Goal: Task Accomplishment & Management: Manage account settings

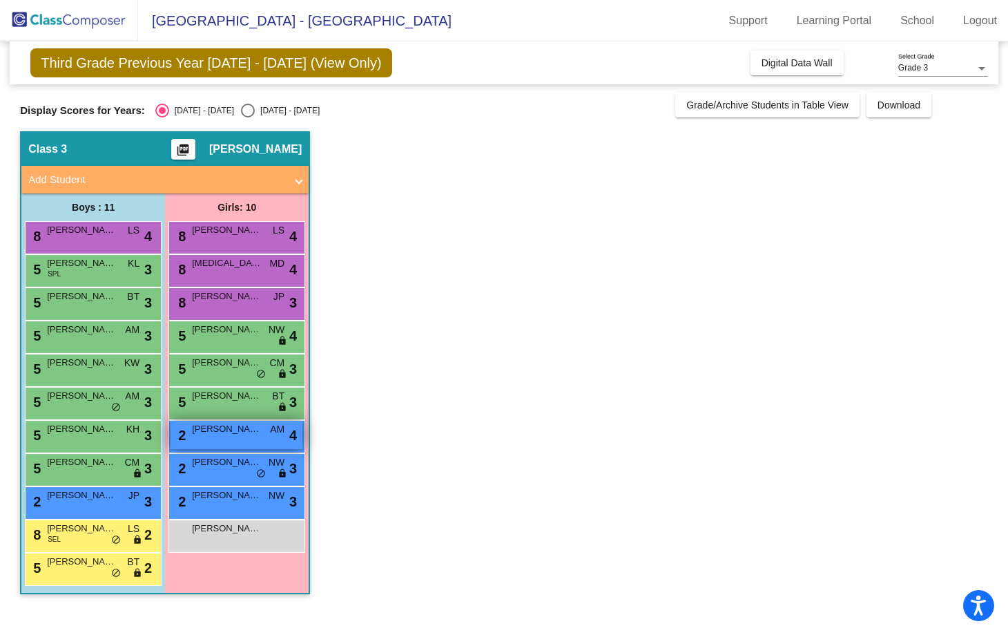
click at [233, 424] on span "[PERSON_NAME]" at bounding box center [226, 429] width 69 height 14
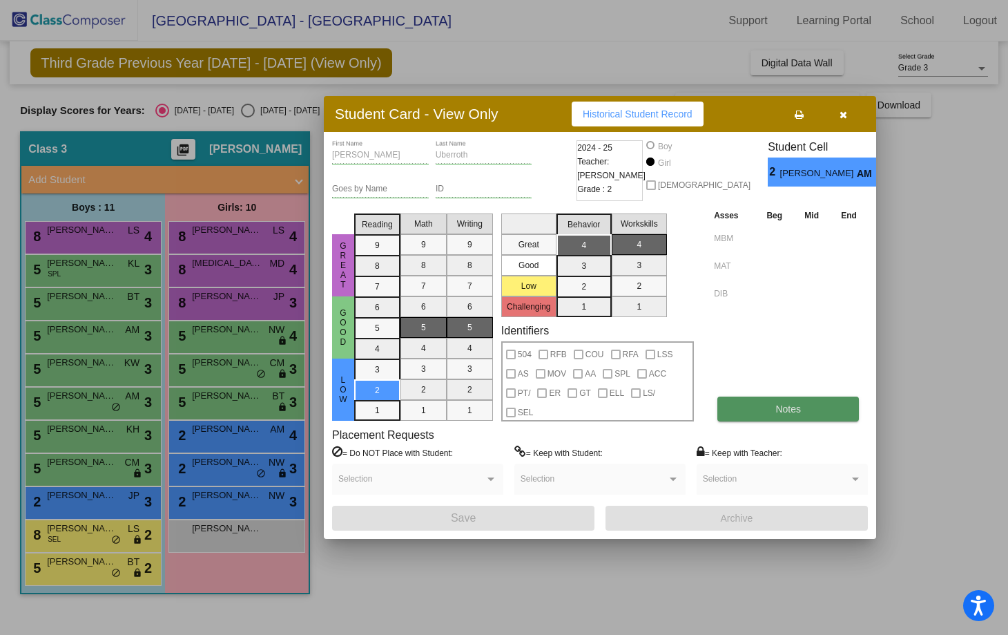
click at [792, 411] on span "Notes" at bounding box center [789, 408] width 26 height 11
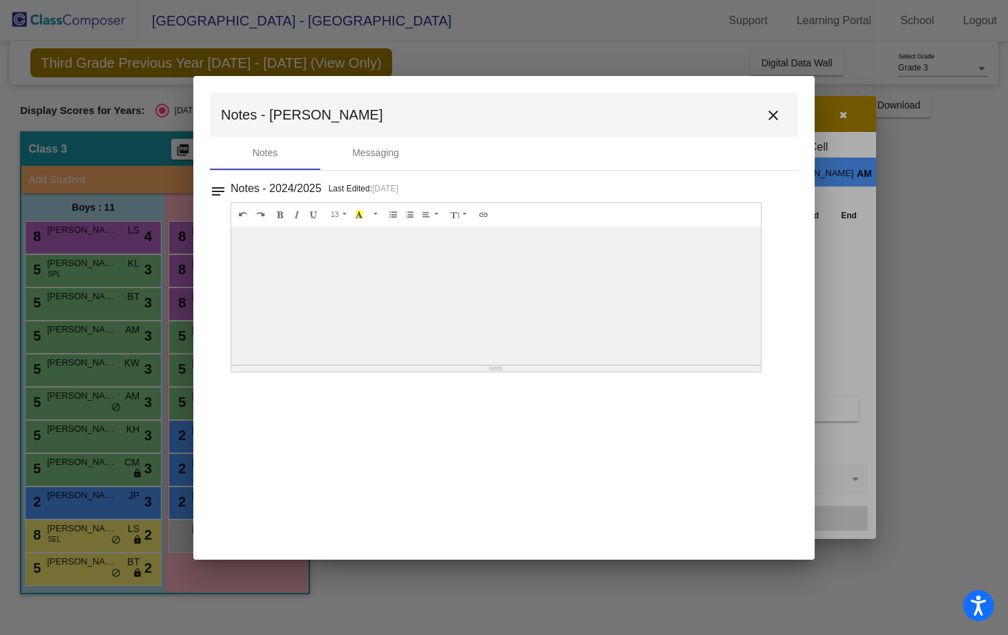
click at [778, 108] on mat-icon "close" at bounding box center [773, 115] width 17 height 17
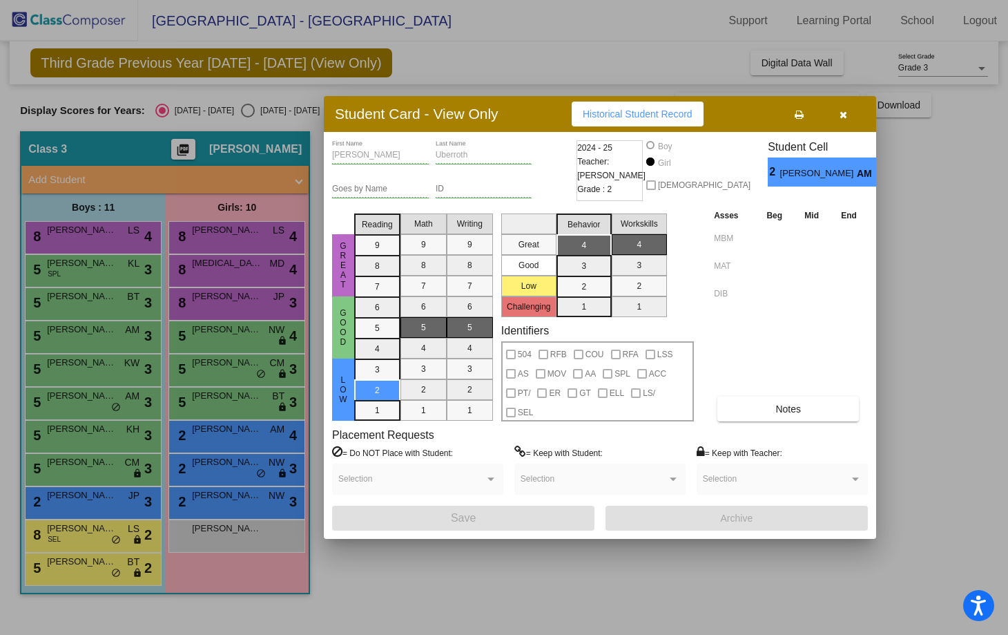
click at [247, 474] on div at bounding box center [504, 317] width 1008 height 635
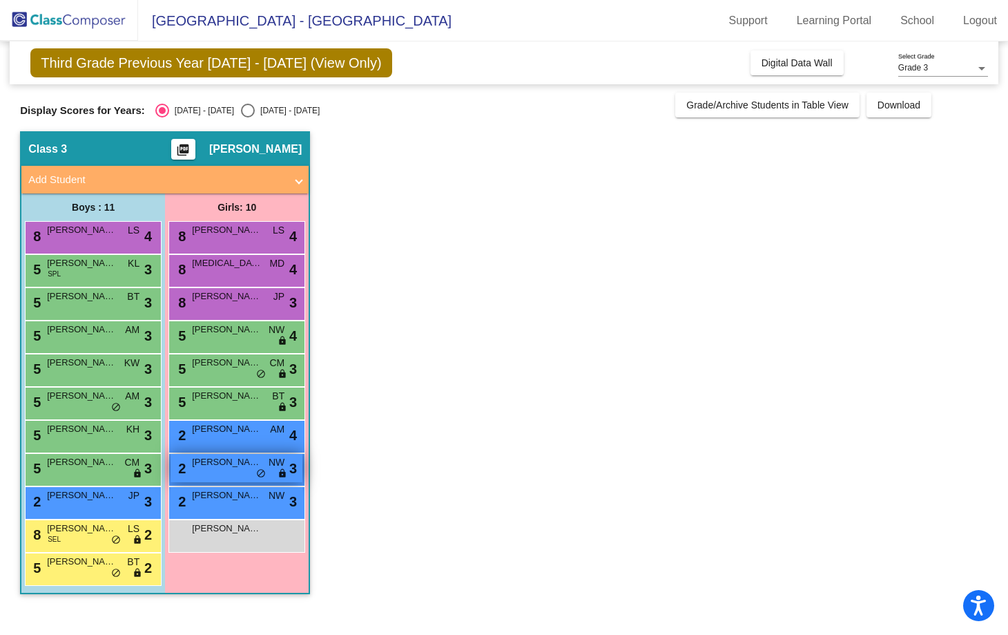
click at [246, 472] on div "2 [PERSON_NAME] NW lock do_not_disturb_alt 3" at bounding box center [237, 468] width 132 height 28
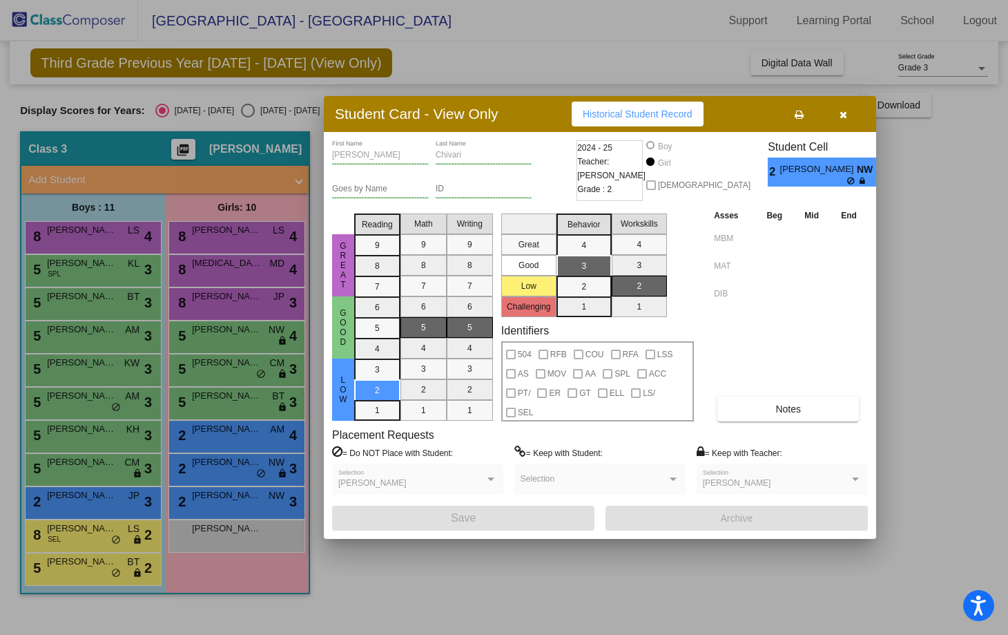
click at [244, 506] on div at bounding box center [504, 317] width 1008 height 635
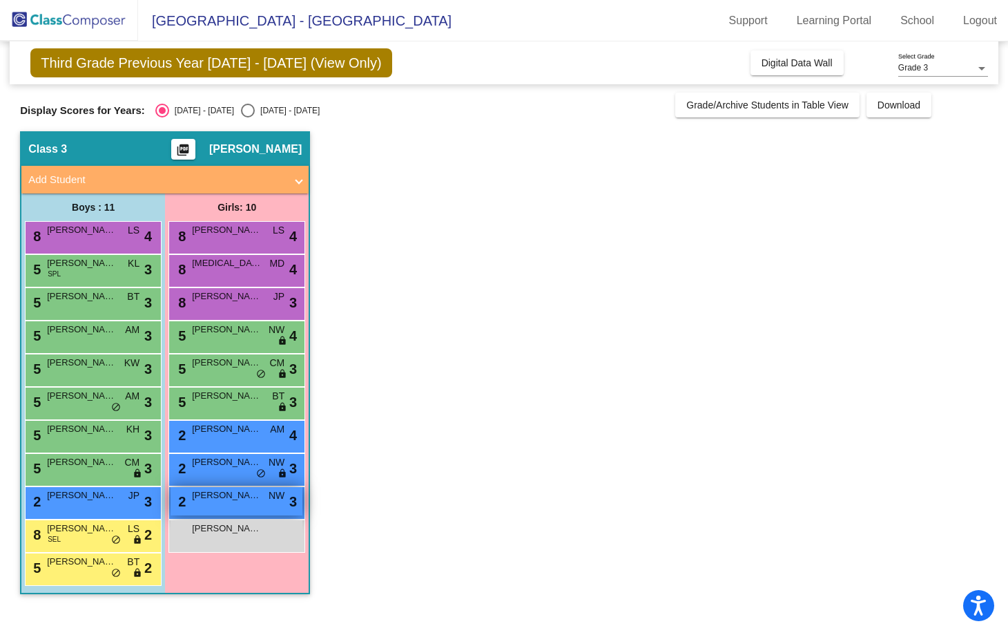
click at [244, 504] on div "2 [PERSON_NAME] NW lock do_not_disturb_alt 3" at bounding box center [237, 501] width 132 height 28
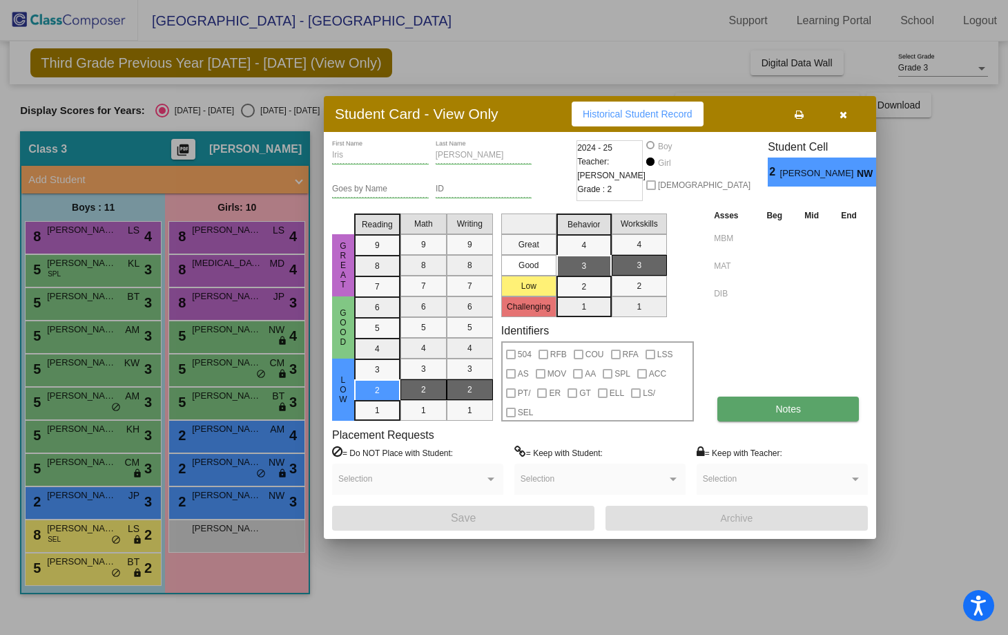
click at [770, 412] on button "Notes" at bounding box center [789, 408] width 142 height 25
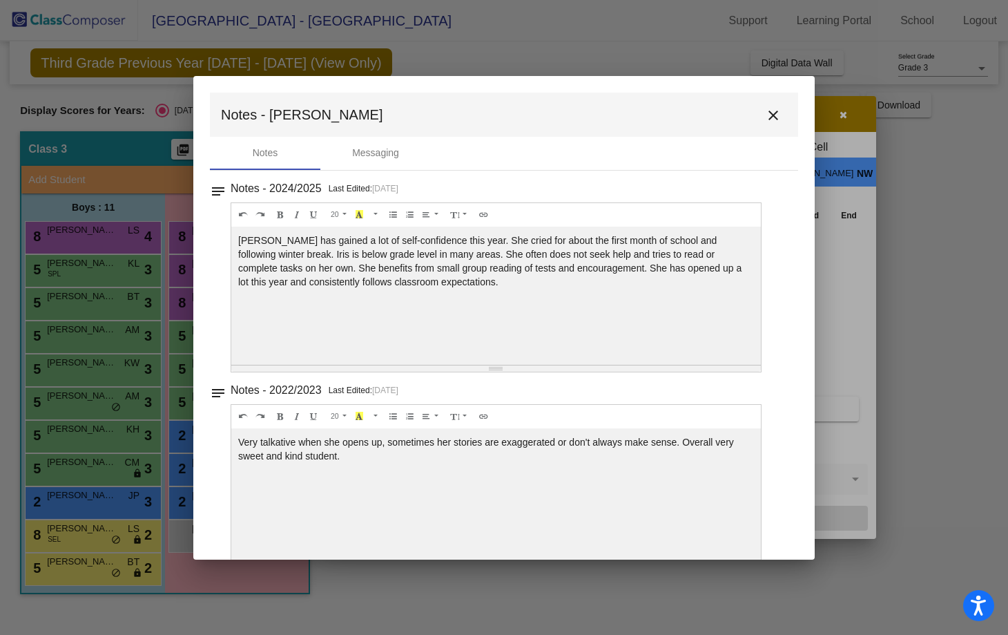
click at [766, 115] on mat-icon "close" at bounding box center [773, 115] width 17 height 17
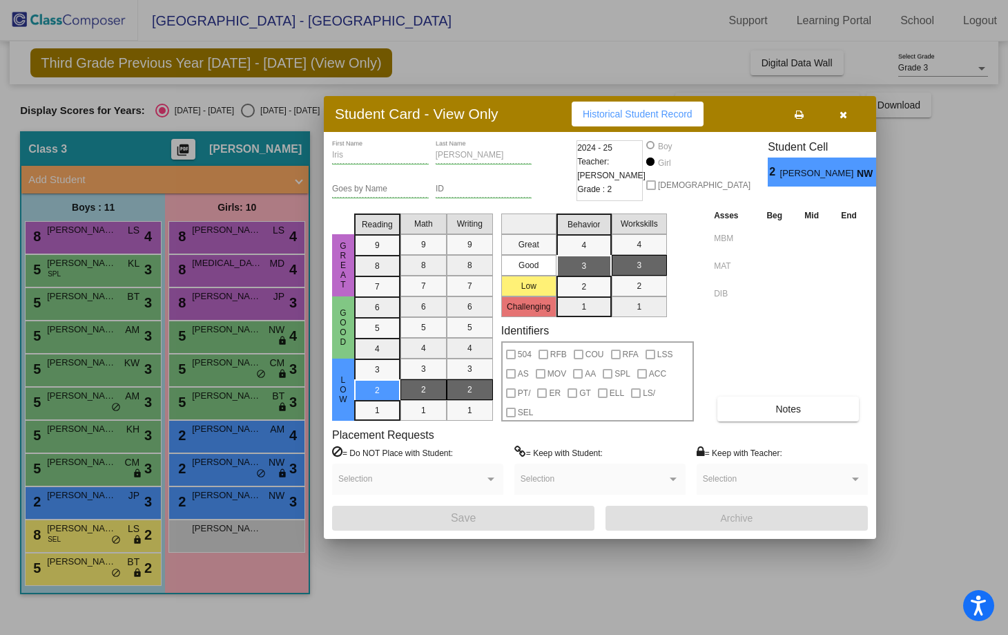
click at [207, 469] on div at bounding box center [504, 317] width 1008 height 635
